Goal: Information Seeking & Learning: Learn about a topic

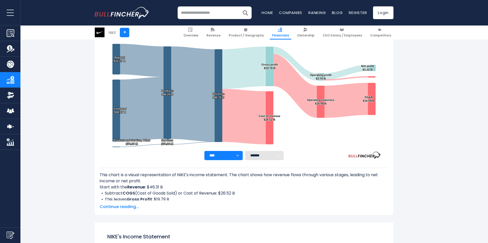
scroll to position [128, 0]
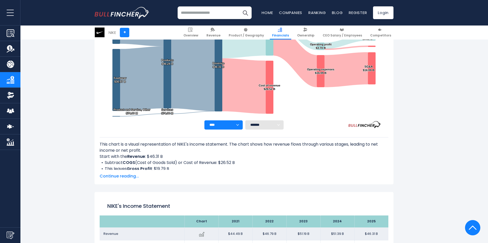
click at [131, 175] on span "Continue reading..." at bounding box center [244, 176] width 288 height 6
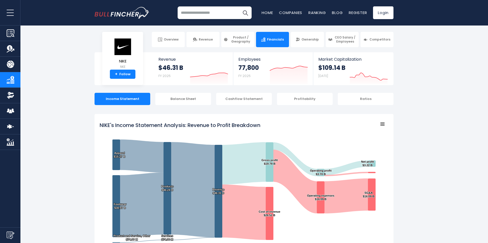
scroll to position [0, 0]
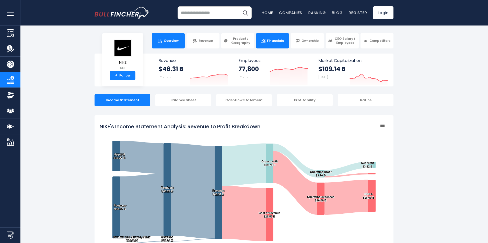
click at [181, 37] on link "Overview" at bounding box center [168, 40] width 33 height 15
click at [166, 39] on span "Overview" at bounding box center [171, 41] width 15 height 4
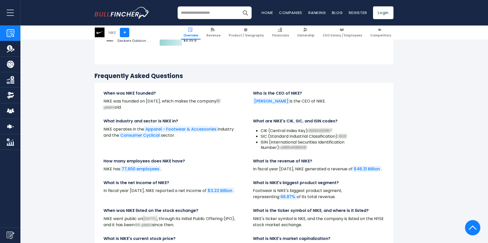
scroll to position [1838, 0]
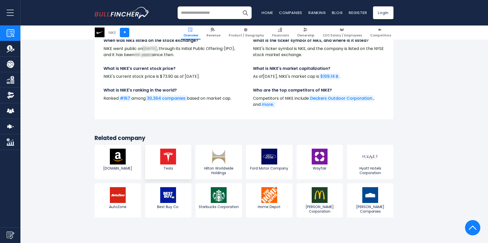
click at [166, 149] on img at bounding box center [168, 157] width 16 height 16
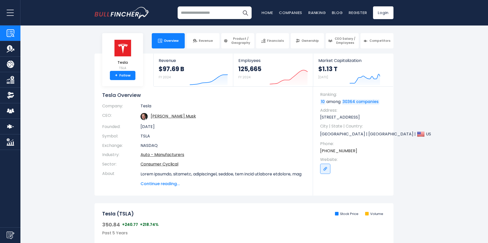
click at [11, 34] on img "Company Overview" at bounding box center [11, 33] width 8 height 8
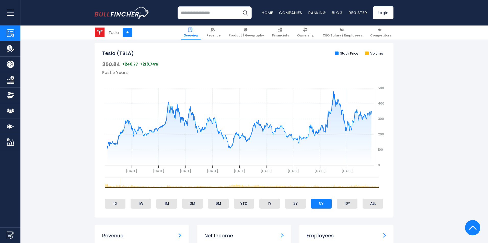
scroll to position [102, 0]
